Goal: Information Seeking & Learning: Check status

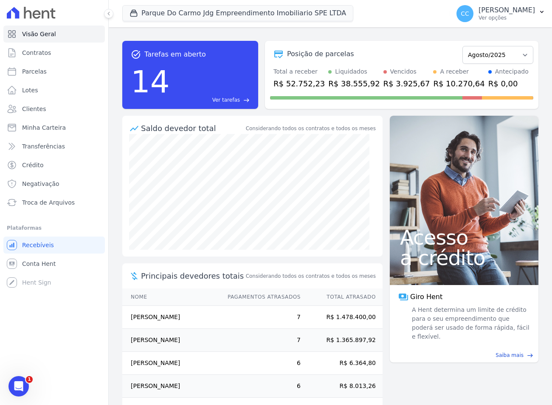
click at [183, 21] on span "Parque Do Carmo Jdg Empreendimento Imobiliario SPE LTDA" at bounding box center [237, 13] width 231 height 17
drag, startPoint x: 57, startPoint y: 324, endPoint x: 57, endPoint y: 317, distance: 7.2
click at [57, 324] on div "Visão Geral Contratos [GEOGRAPHIC_DATA] Lotes Clientes Minha Carteira Transferê…" at bounding box center [54, 202] width 108 height 405
click at [47, 110] on link "Clientes" at bounding box center [54, 108] width 102 height 17
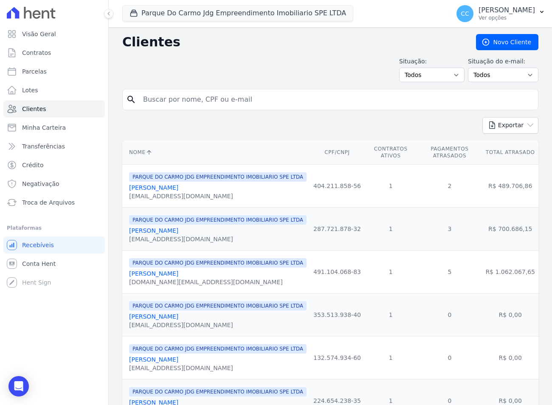
click at [228, 96] on input "search" at bounding box center [336, 99] width 397 height 17
type input "DAIANE"
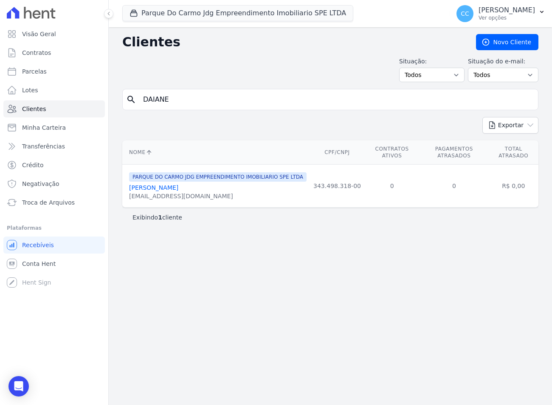
click at [153, 184] on link "[PERSON_NAME]" at bounding box center [153, 187] width 49 height 7
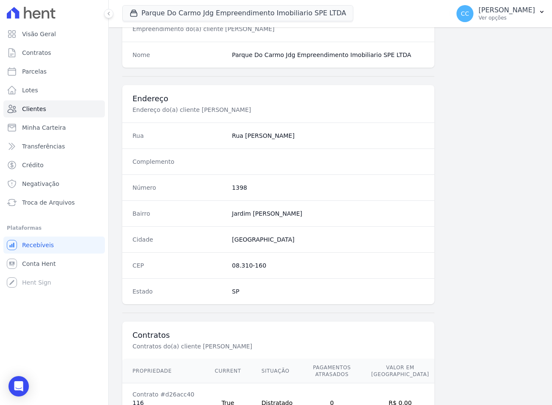
scroll to position [397, 0]
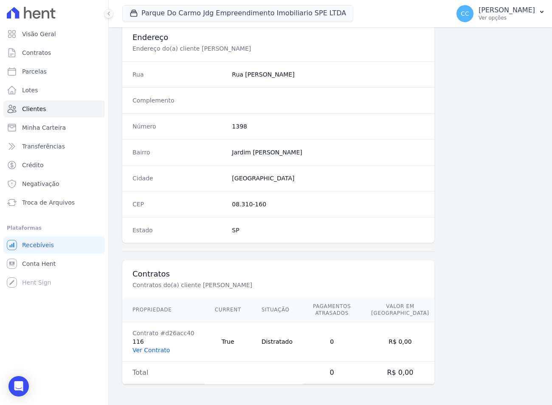
click at [161, 348] on link "Ver Contrato" at bounding box center [151, 349] width 37 height 7
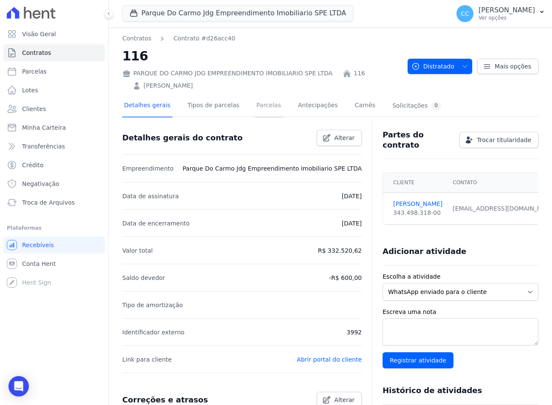
click at [255, 110] on link "Parcelas" at bounding box center [269, 106] width 28 height 23
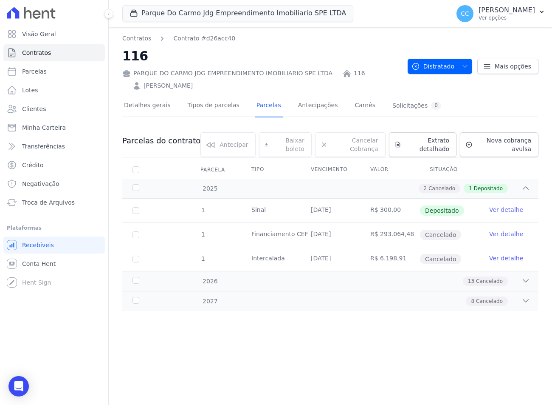
click at [476, 62] on div "Mais opções" at bounding box center [506, 66] width 66 height 15
click at [469, 63] on icon "button" at bounding box center [465, 66] width 7 height 7
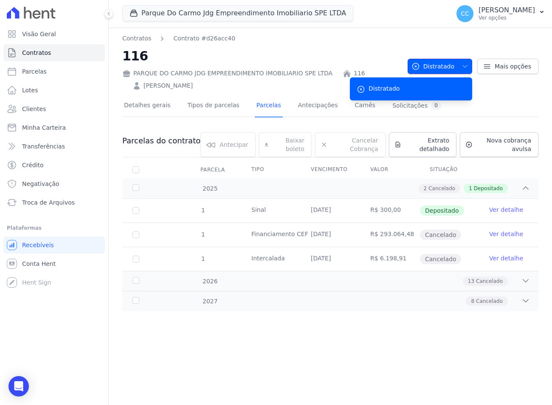
click at [469, 63] on icon "button" at bounding box center [465, 66] width 7 height 7
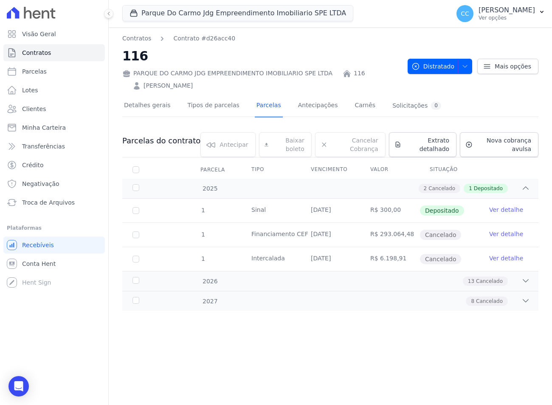
click at [300, 43] on div "Contratos Contrato #d26acc40 116 PARQUE DO CARMO JDG EMPREENDIMENTO IMOBILIARIO…" at bounding box center [261, 62] width 279 height 56
